Goal: Information Seeking & Learning: Learn about a topic

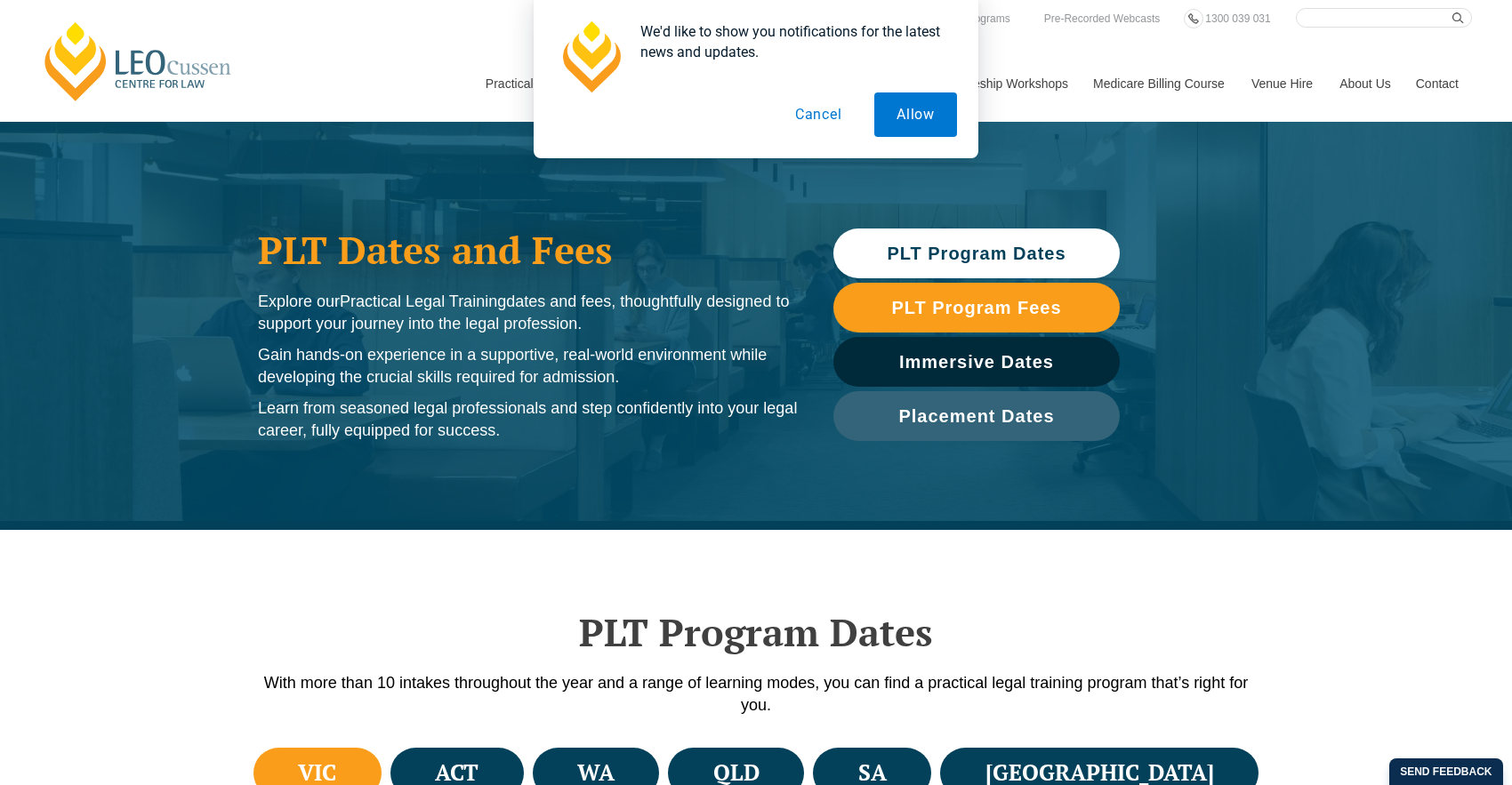
click at [807, 112] on button "Cancel" at bounding box center [819, 115] width 92 height 45
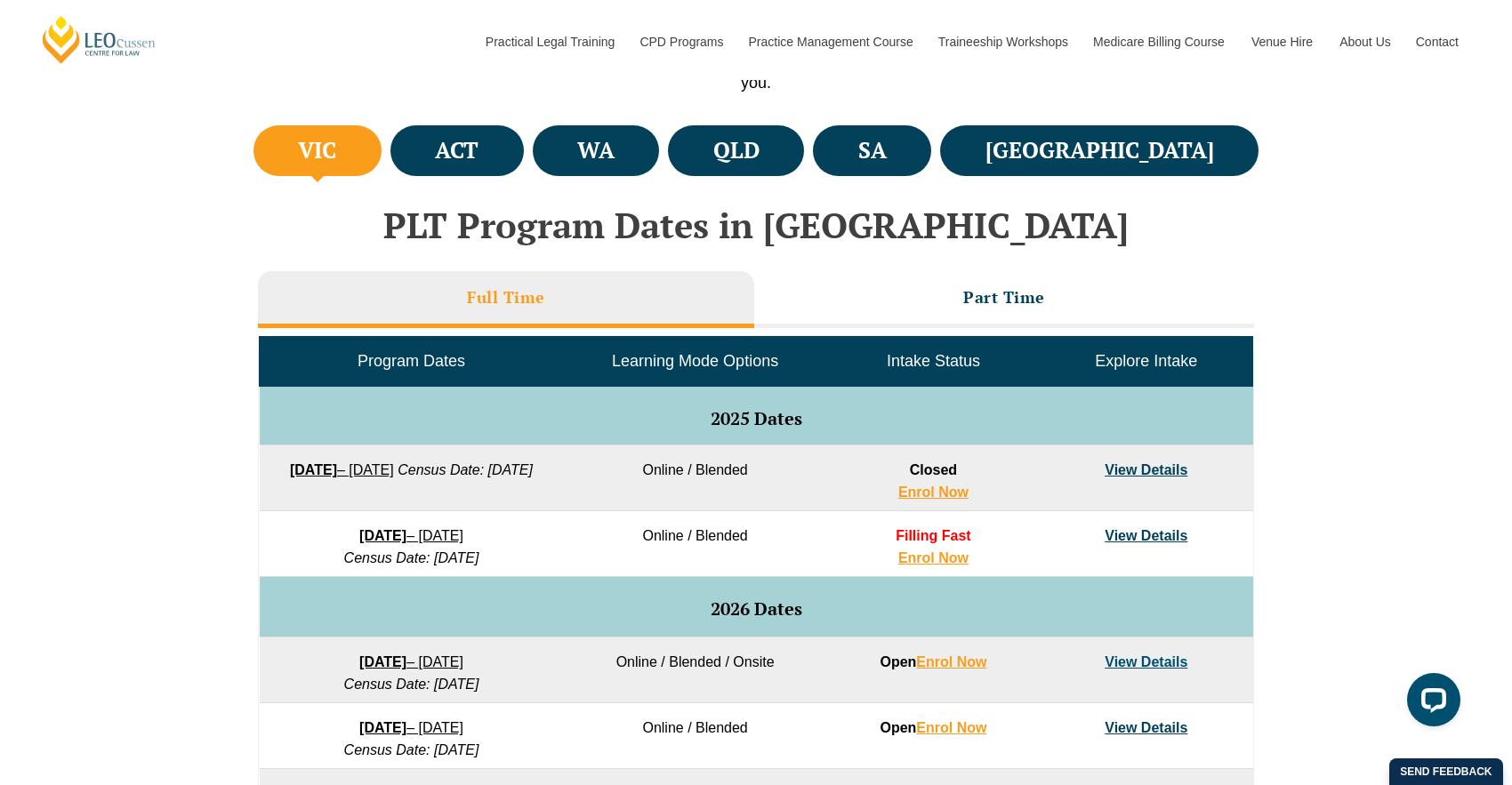
scroll to position [801, 0]
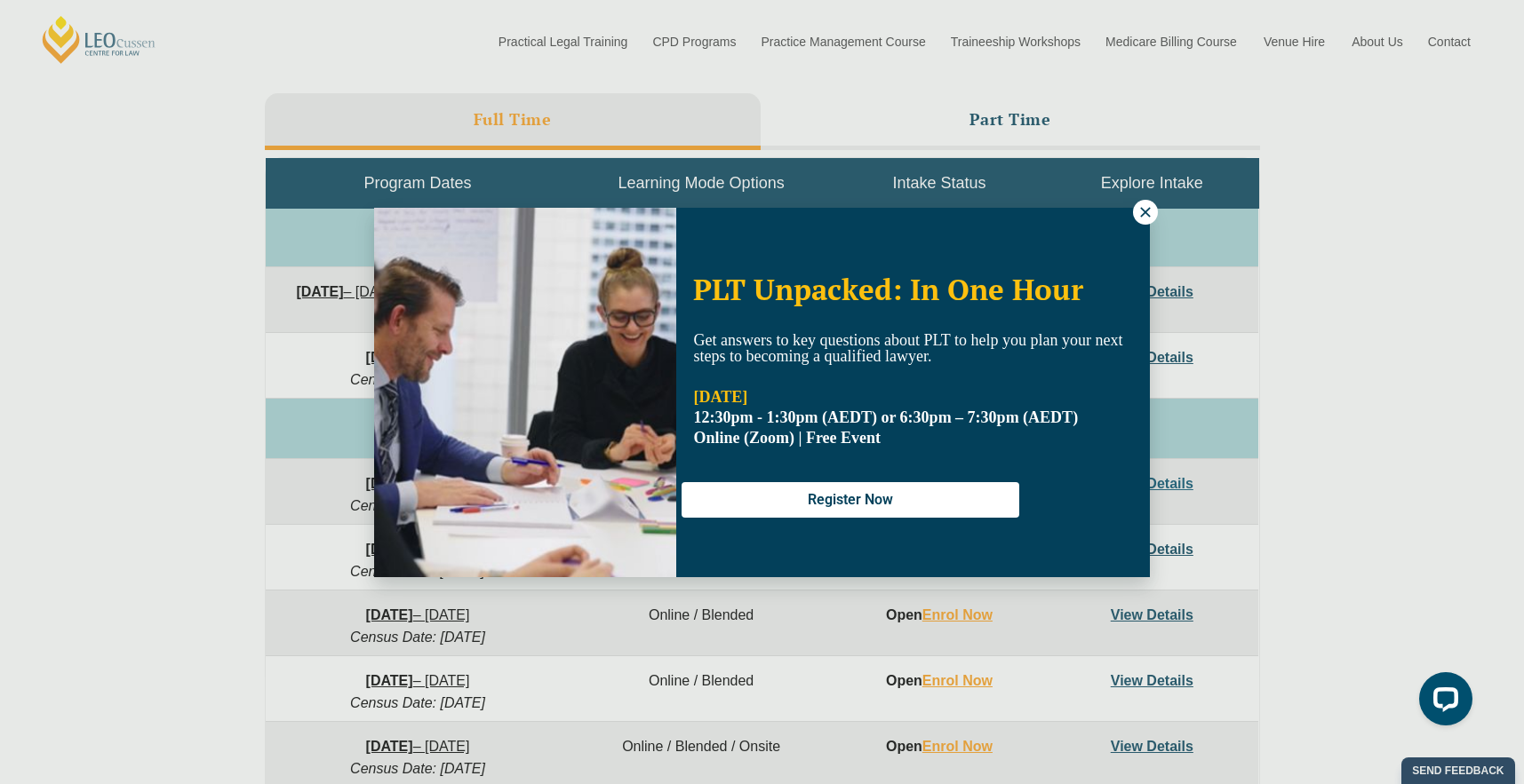
click at [1151, 203] on button at bounding box center [1145, 213] width 25 height 25
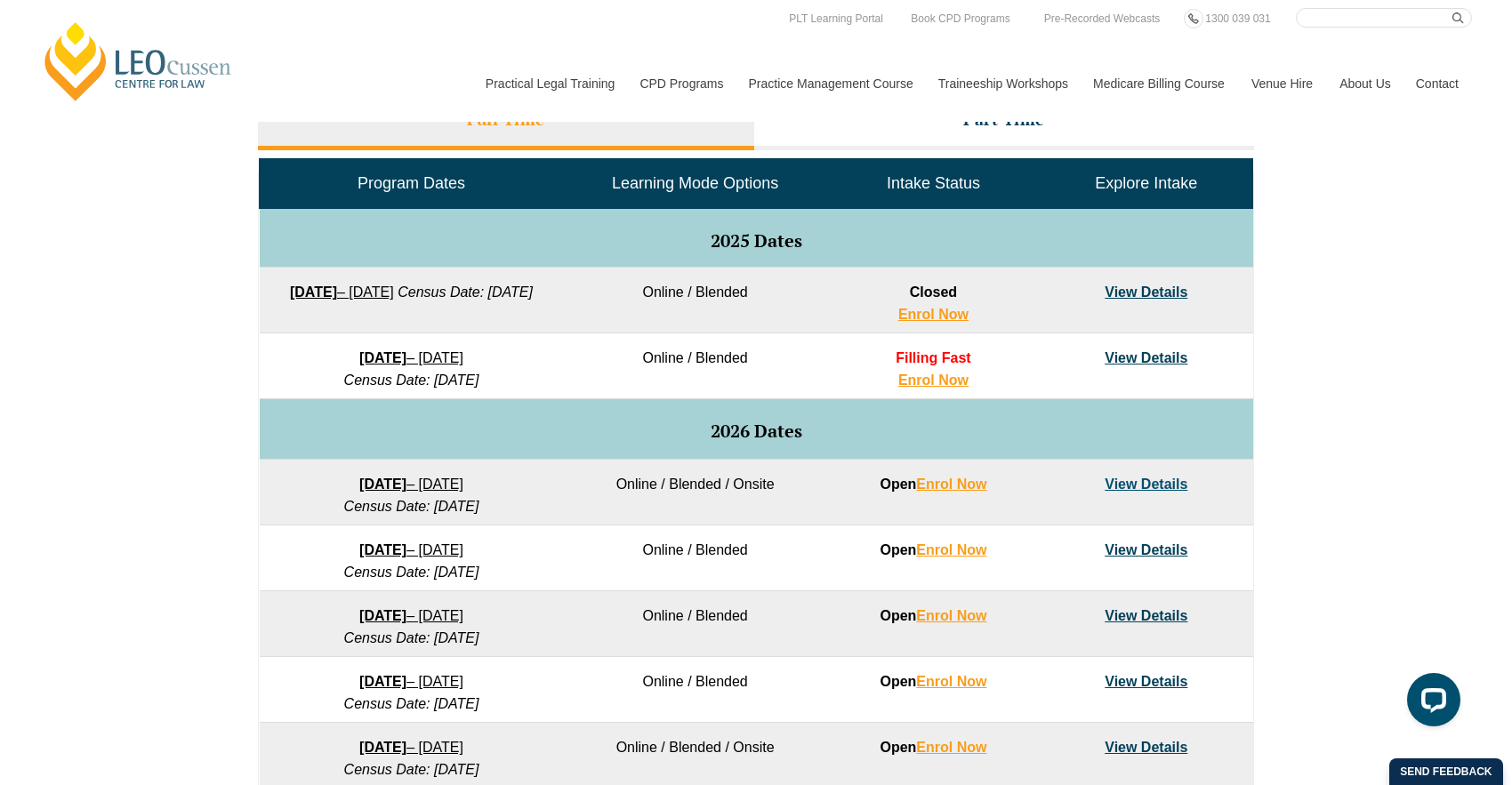
scroll to position [889, 0]
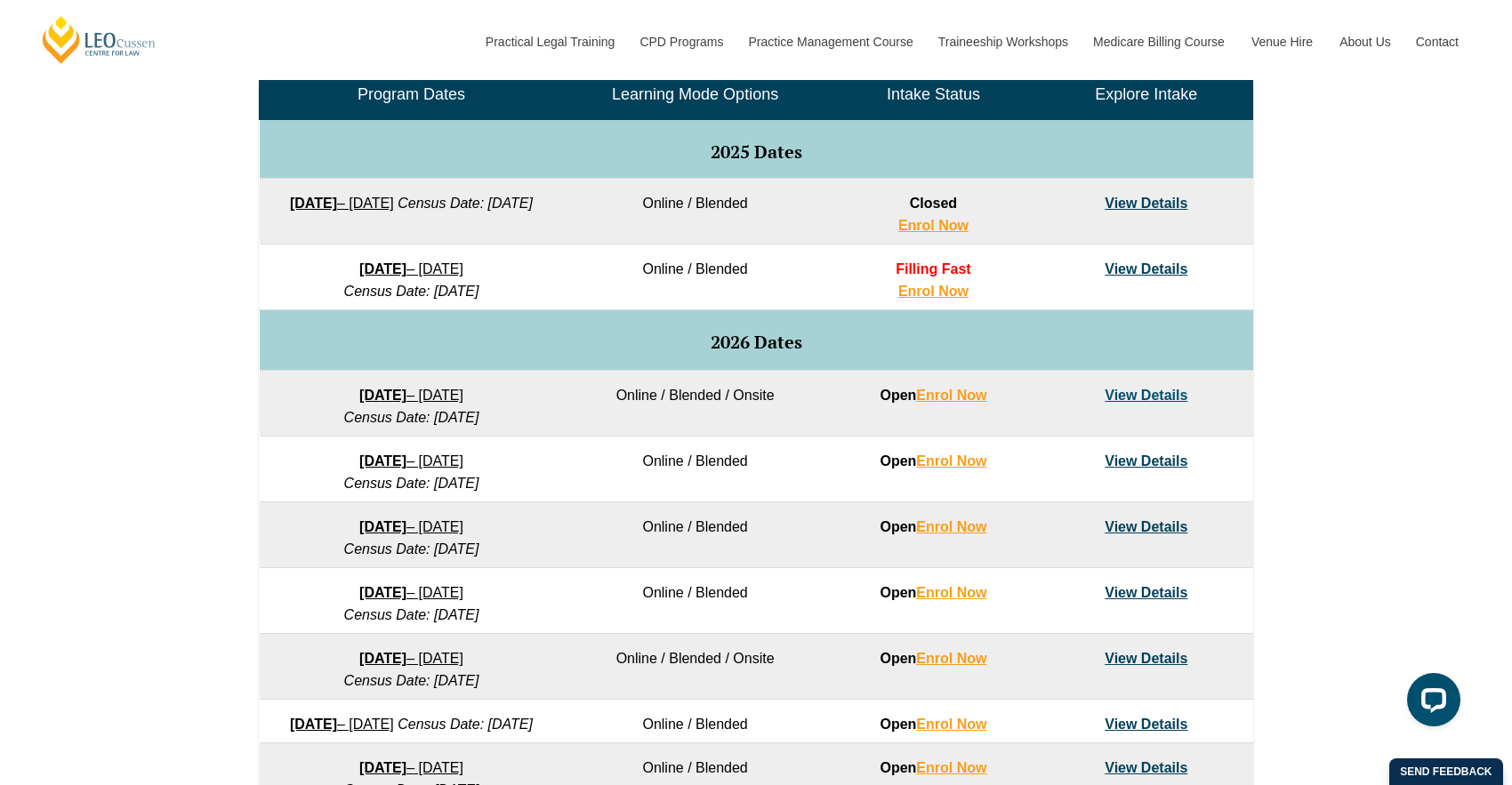
drag, startPoint x: 307, startPoint y: 479, endPoint x: 491, endPoint y: 493, distance: 184.5
click at [491, 493] on td "[DATE] – [DATE] Census Date: [DATE]" at bounding box center [412, 469] width 305 height 65
click at [507, 481] on td "[DATE] – [DATE] Census Date: [DATE]" at bounding box center [412, 469] width 305 height 65
drag, startPoint x: 756, startPoint y: 455, endPoint x: 283, endPoint y: 444, distance: 473.1
click at [283, 444] on tr "[DATE] – [DATE] Census Date: [DATE] Online / Blended Open Enrol Now View Details" at bounding box center [756, 469] width 994 height 65
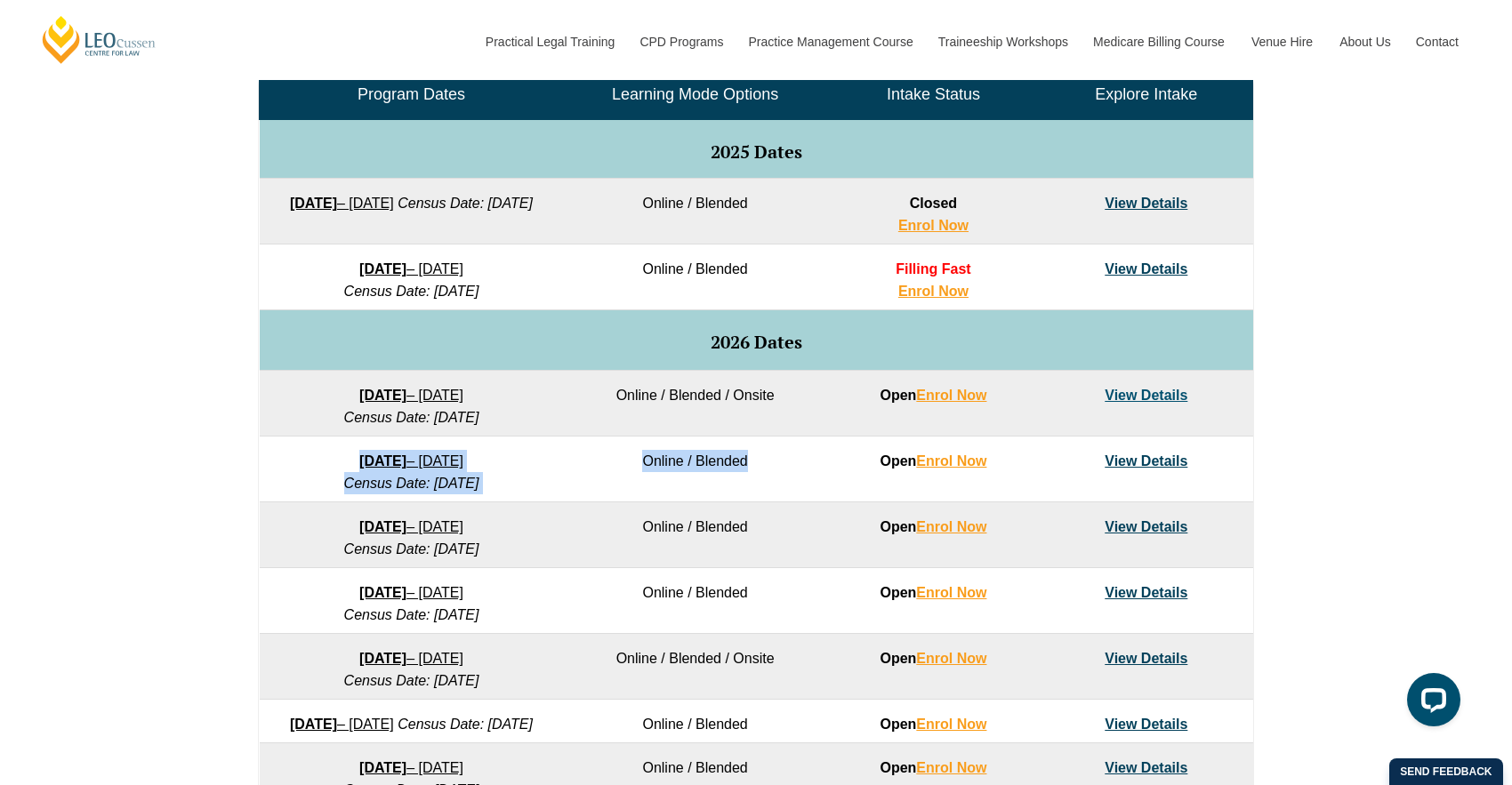
click at [345, 477] on em "Census Date: [DATE]" at bounding box center [412, 482] width 135 height 15
drag, startPoint x: 335, startPoint y: 478, endPoint x: 408, endPoint y: 480, distance: 73.0
click at [408, 480] on em "Census Date: [DATE]" at bounding box center [412, 482] width 135 height 15
click at [409, 481] on em "Census Date: [DATE]" at bounding box center [412, 482] width 135 height 15
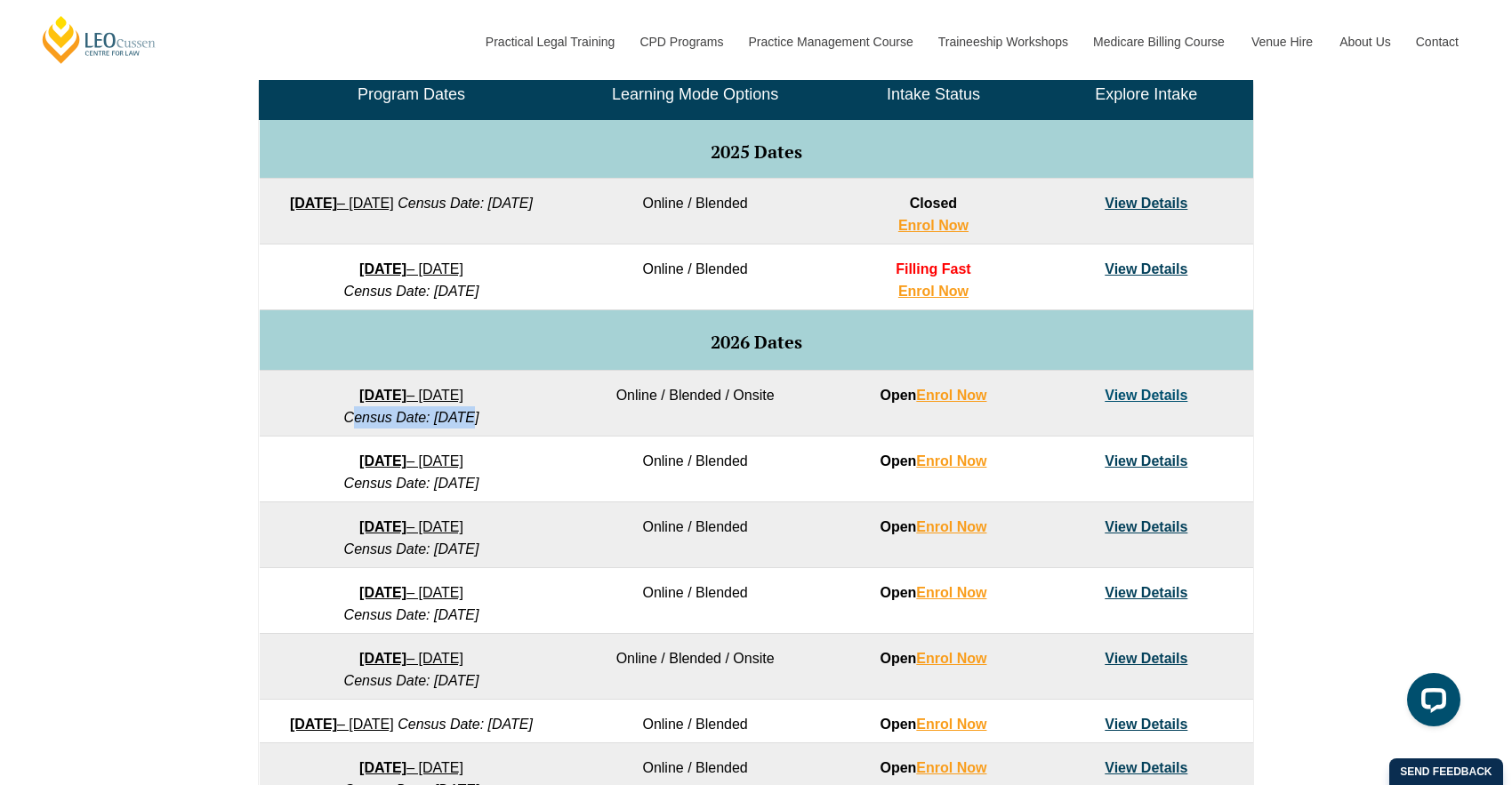
drag, startPoint x: 317, startPoint y: 418, endPoint x: 434, endPoint y: 416, distance: 117.0
click at [434, 416] on em "Census Date: [DATE]" at bounding box center [412, 417] width 135 height 15
click at [308, 423] on td "[DATE] – [DATE] Census Date: [DATE]" at bounding box center [412, 403] width 305 height 65
drag, startPoint x: 310, startPoint y: 411, endPoint x: 513, endPoint y: 420, distance: 203.2
click at [513, 420] on td "[DATE] – [DATE] Census Date: [DATE]" at bounding box center [412, 403] width 305 height 65
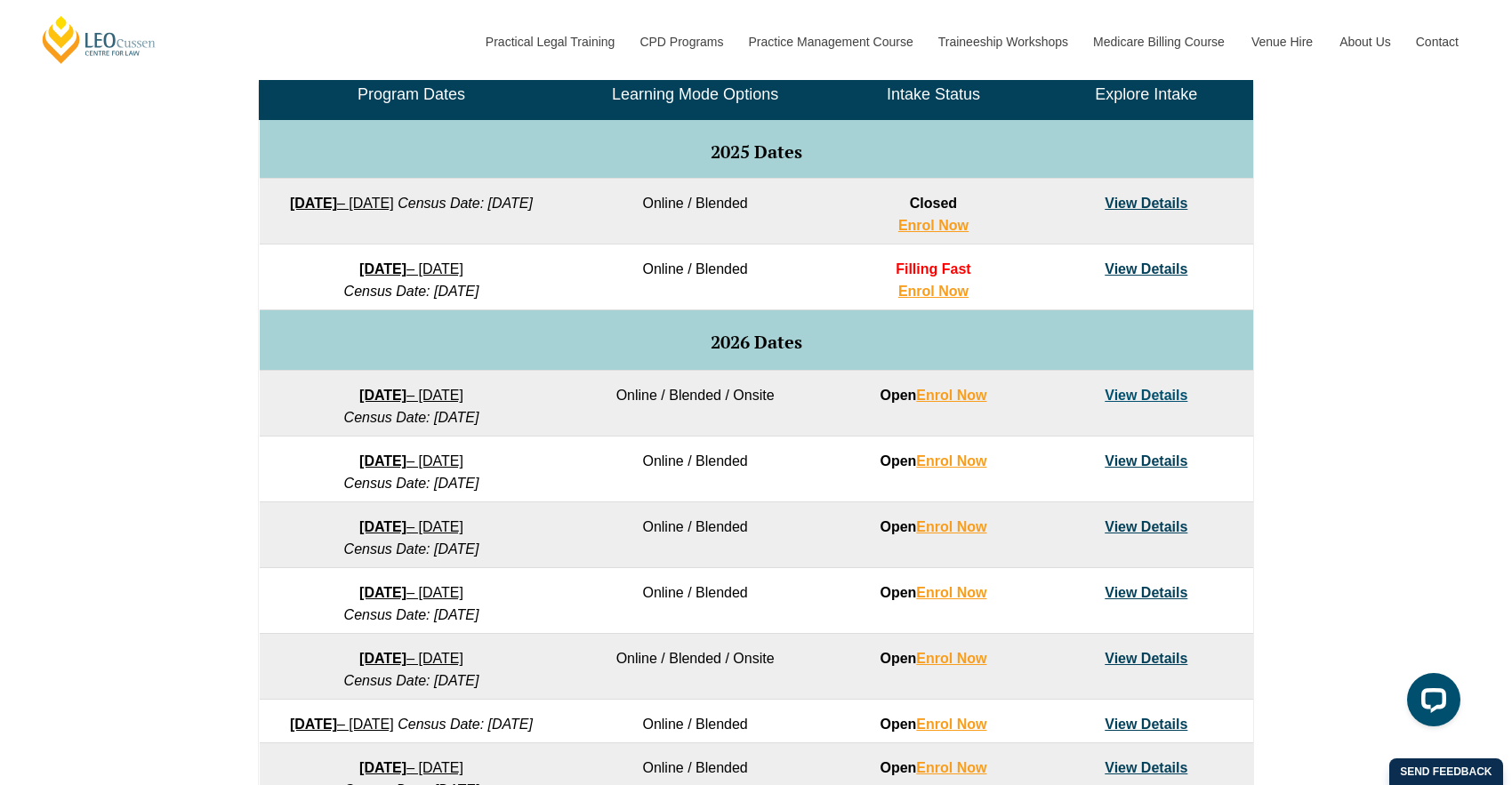
click at [513, 420] on td "[DATE] – [DATE] Census Date: [DATE]" at bounding box center [412, 403] width 305 height 65
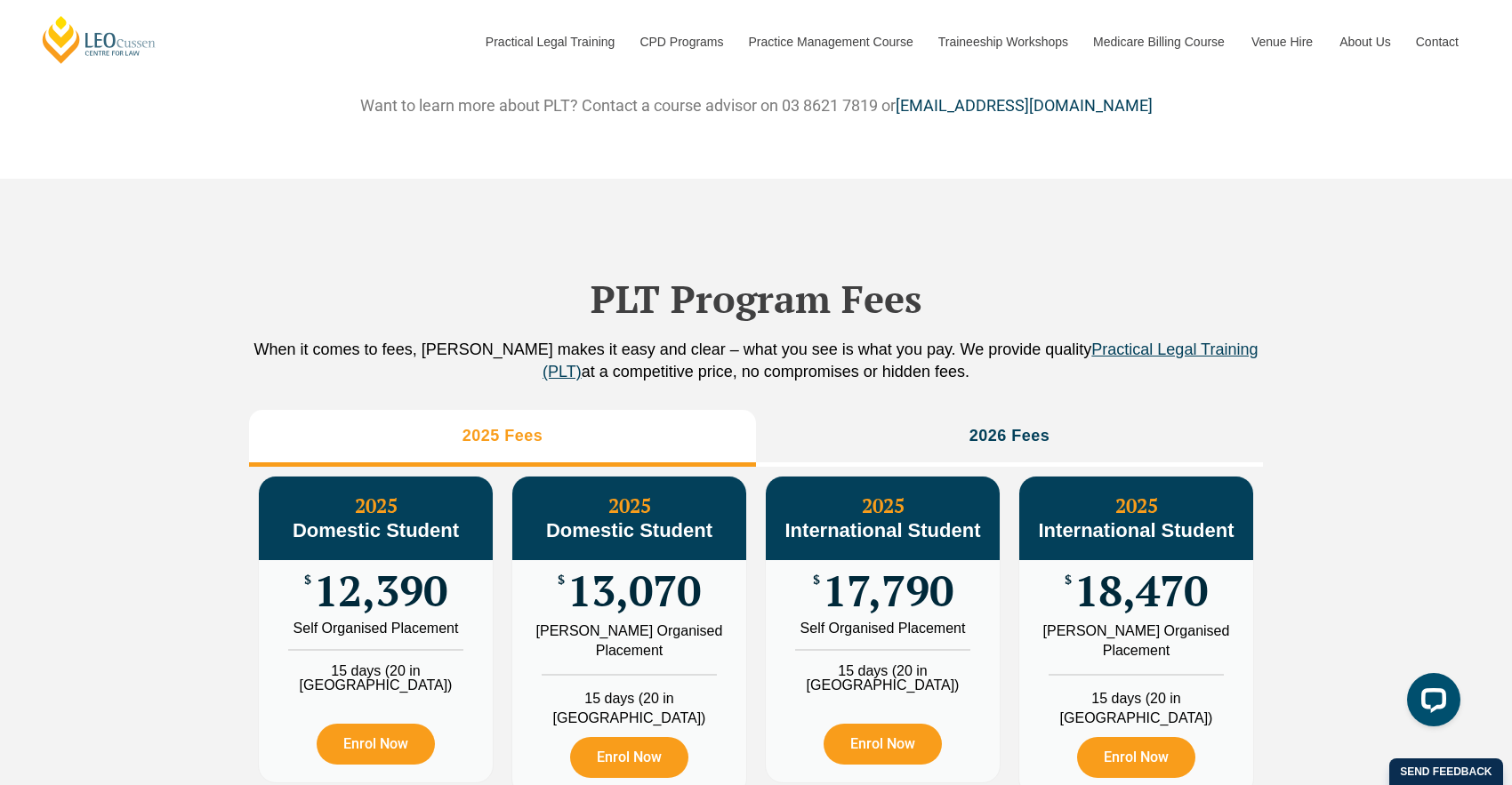
scroll to position [1868, 0]
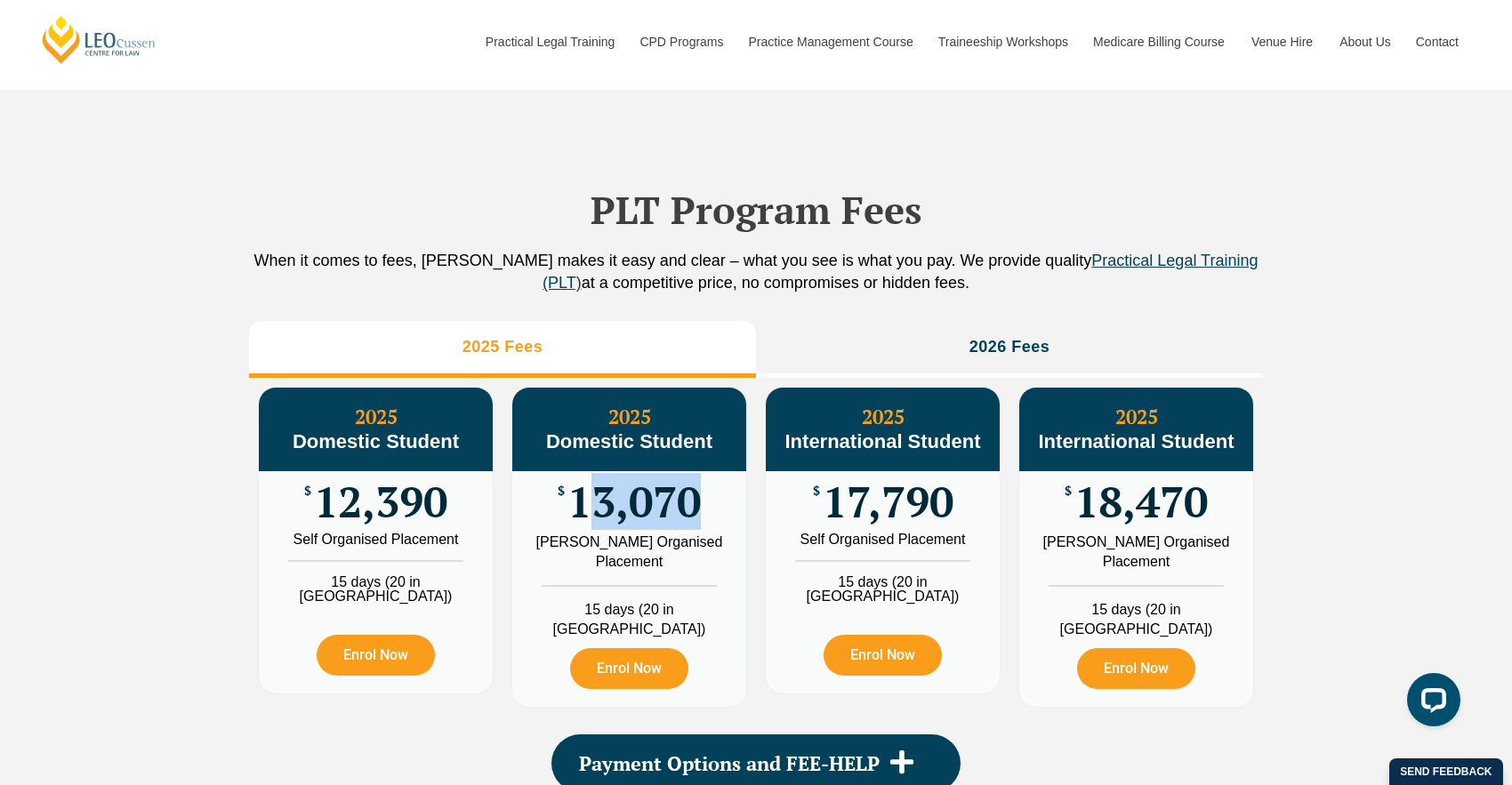
drag, startPoint x: 584, startPoint y: 515, endPoint x: 747, endPoint y: 519, distance: 163.0
click at [747, 519] on div "2025 Domestic Student $ 13,070 [PERSON_NAME] Organised Placement 15 days (20 in…" at bounding box center [630, 547] width 254 height 339
click at [77, 495] on div "PLT Program Fees When it comes to fees, [PERSON_NAME] makes it easy and clear –…" at bounding box center [756, 472] width 1512 height 764
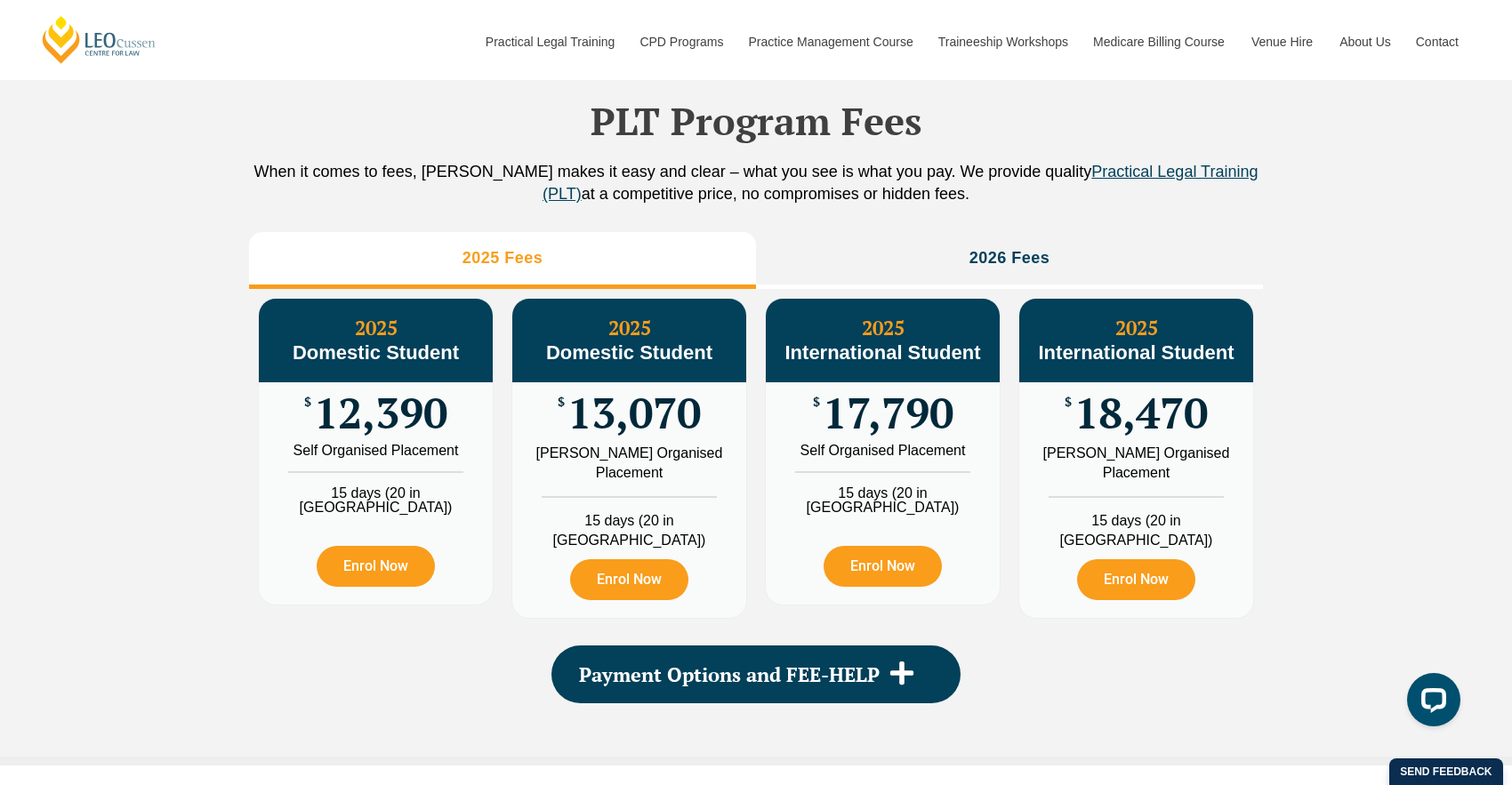
drag, startPoint x: 561, startPoint y: 467, endPoint x: 732, endPoint y: 420, distance: 177.3
click at [732, 420] on div "2025 Domestic Student $ 13,070 [PERSON_NAME] Organised Placement 15 days (20 in…" at bounding box center [630, 458] width 234 height 319
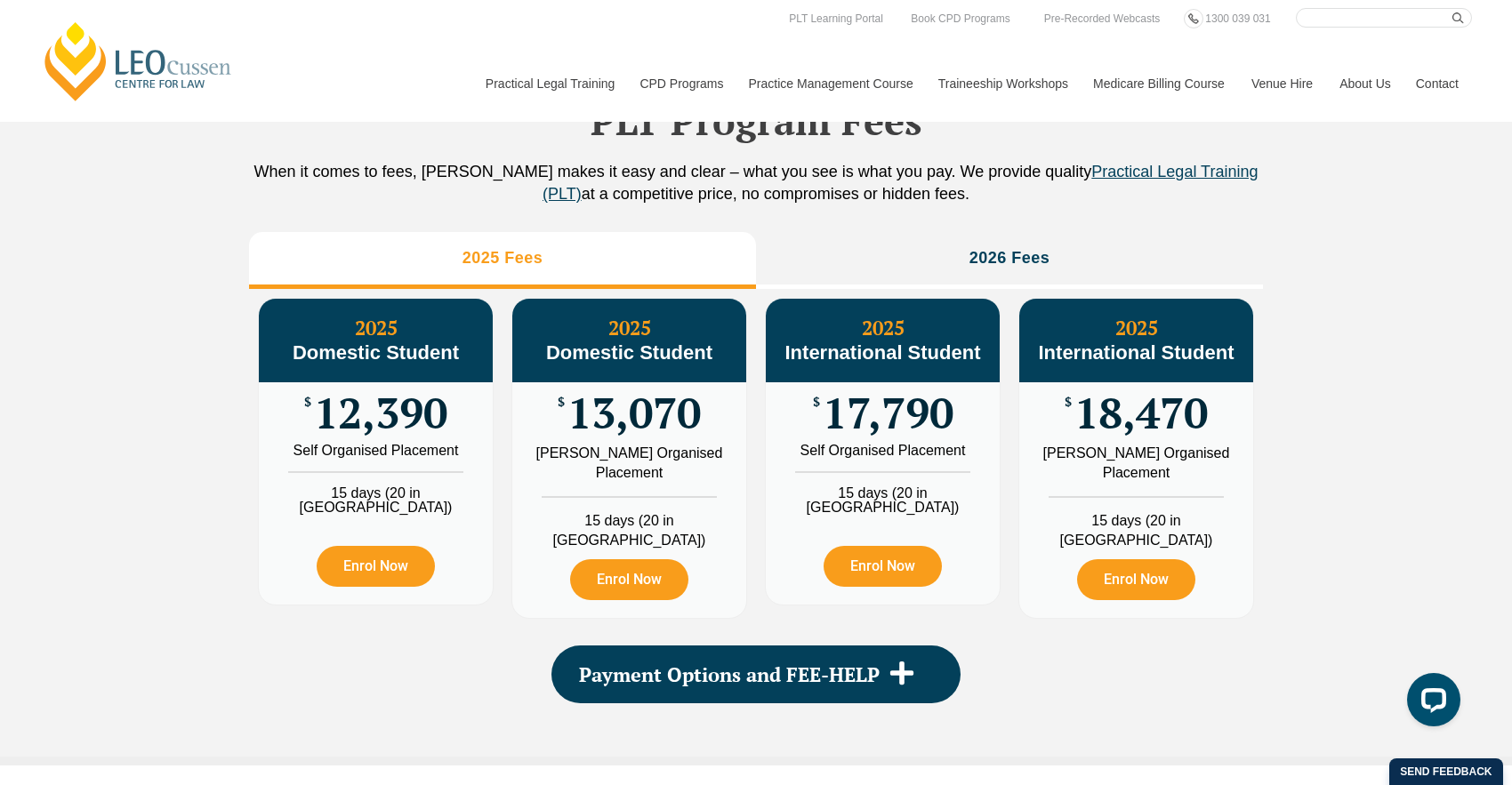
click at [1373, 412] on div "PLT Program Fees When it comes to fees, [PERSON_NAME] makes it easy and clear –…" at bounding box center [756, 383] width 1512 height 764
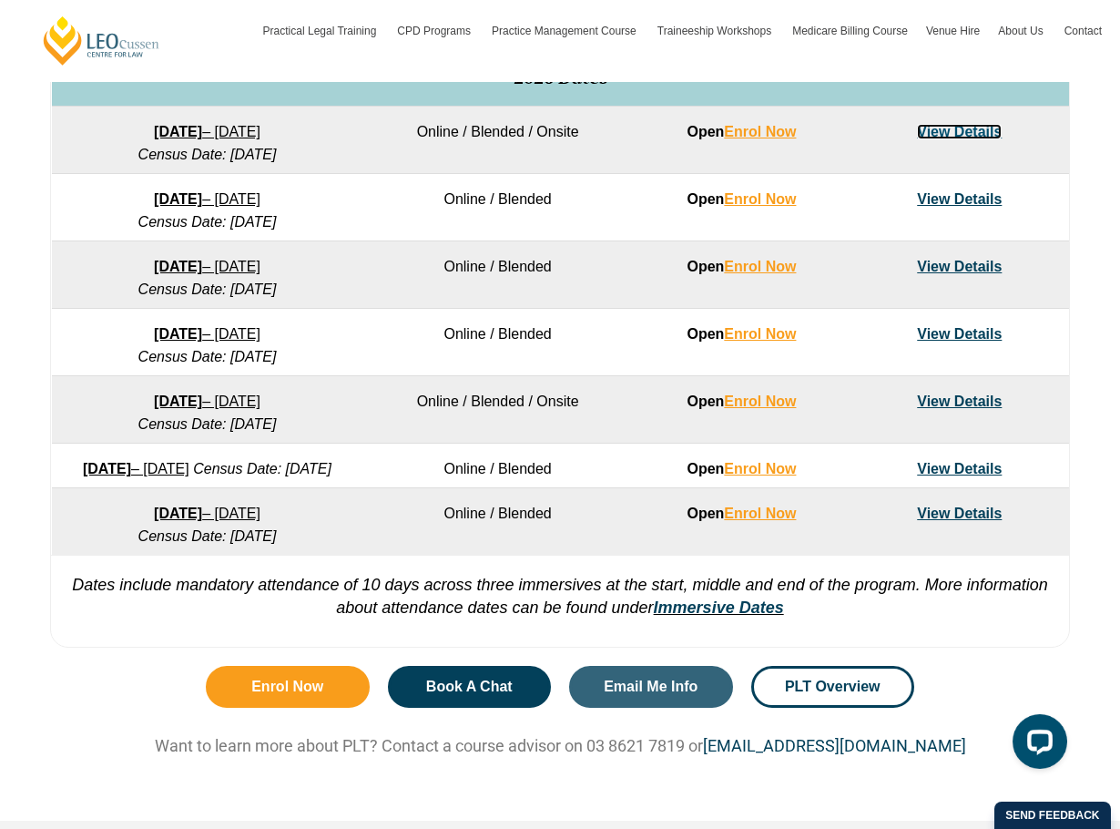
scroll to position [1093, 0]
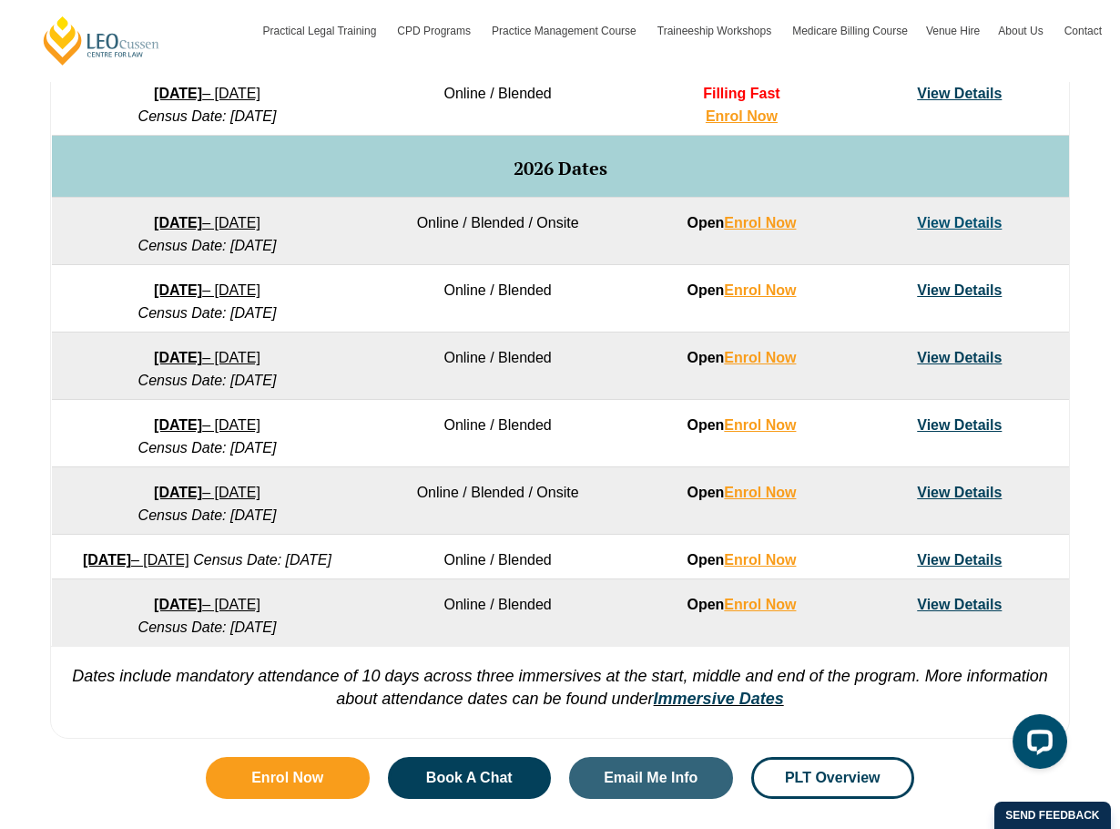
click at [932, 290] on link "View Details" at bounding box center [959, 289] width 85 height 15
